Goal: Task Accomplishment & Management: Manage account settings

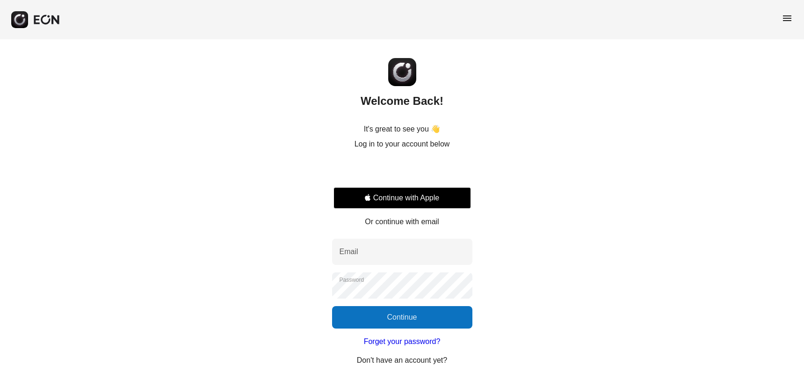
scroll to position [6, 0]
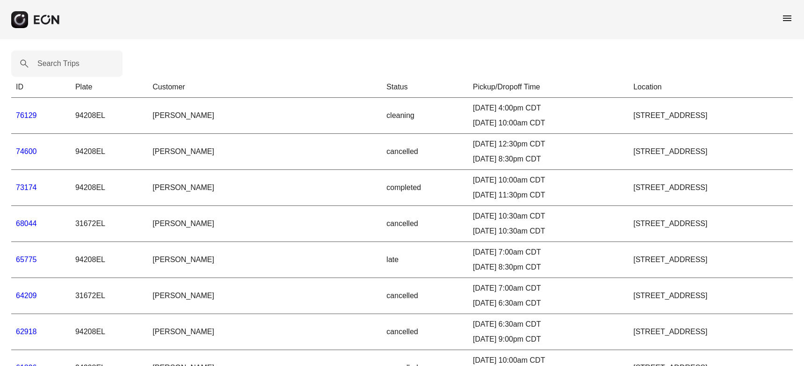
click at [28, 116] on link "76129" at bounding box center [26, 115] width 21 height 8
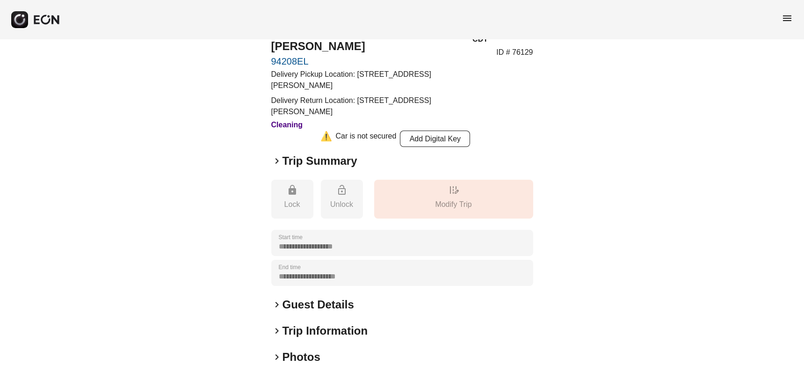
scroll to position [36, 0]
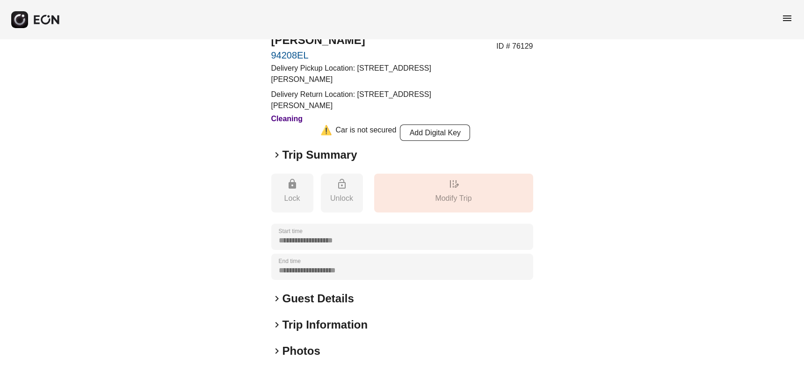
click at [323, 154] on h2 "Trip Summary" at bounding box center [319, 154] width 75 height 15
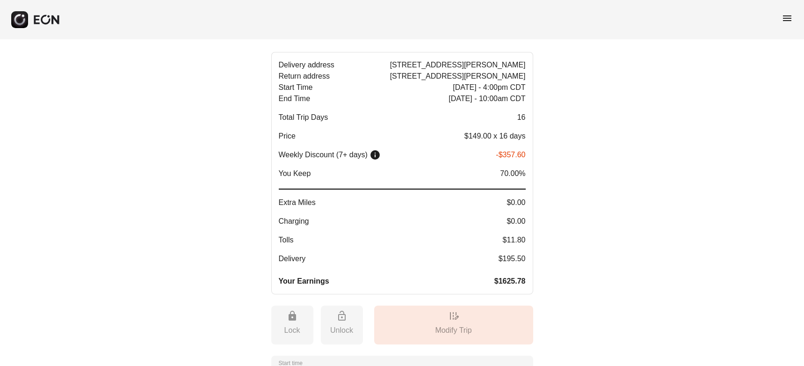
scroll to position [408, 0]
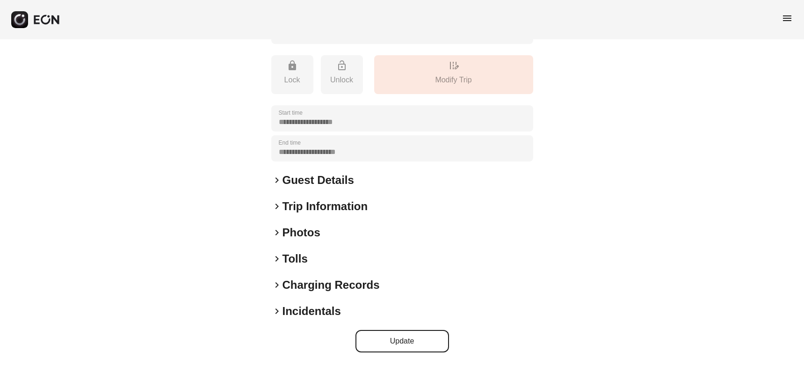
click at [402, 344] on button "Update" at bounding box center [402, 341] width 94 height 22
click at [299, 235] on h2 "Photos" at bounding box center [301, 232] width 38 height 15
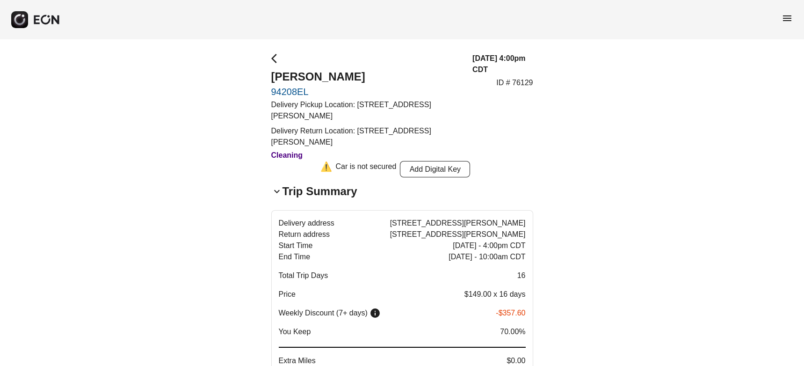
scroll to position [690, 0]
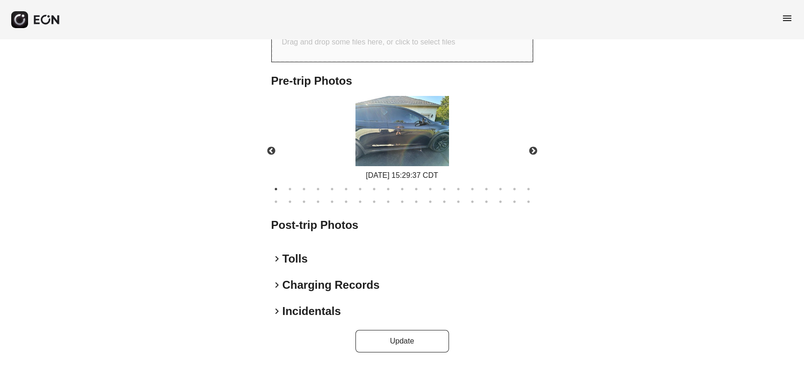
click at [294, 264] on h2 "Tolls" at bounding box center [294, 258] width 25 height 15
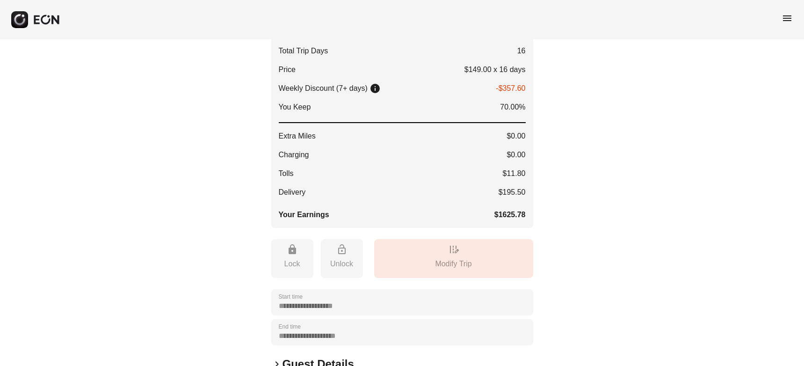
scroll to position [218, 0]
